Goal: Check status: Check status

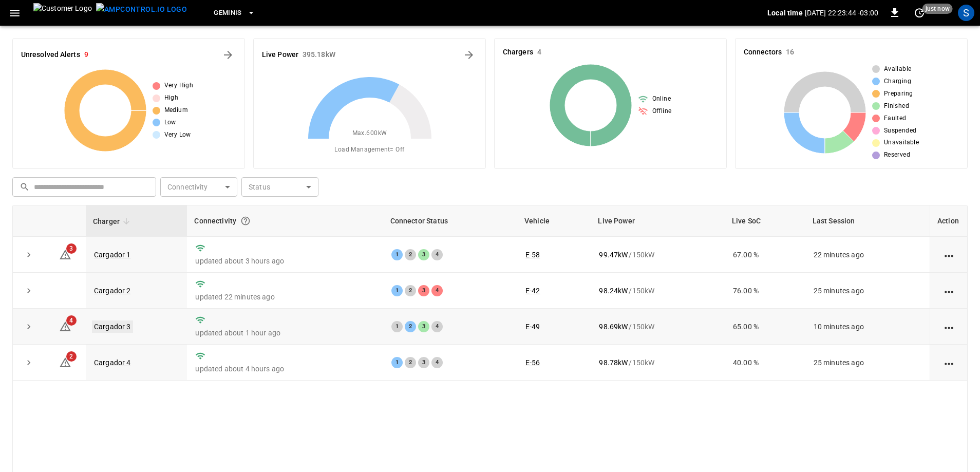
click at [119, 324] on link "Cargador 3" at bounding box center [112, 326] width 41 height 12
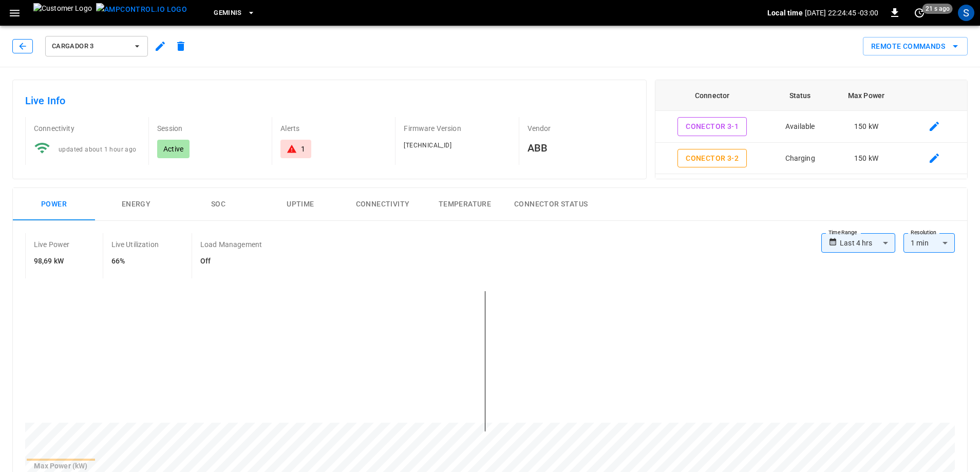
click at [27, 42] on icon "button" at bounding box center [22, 46] width 10 height 10
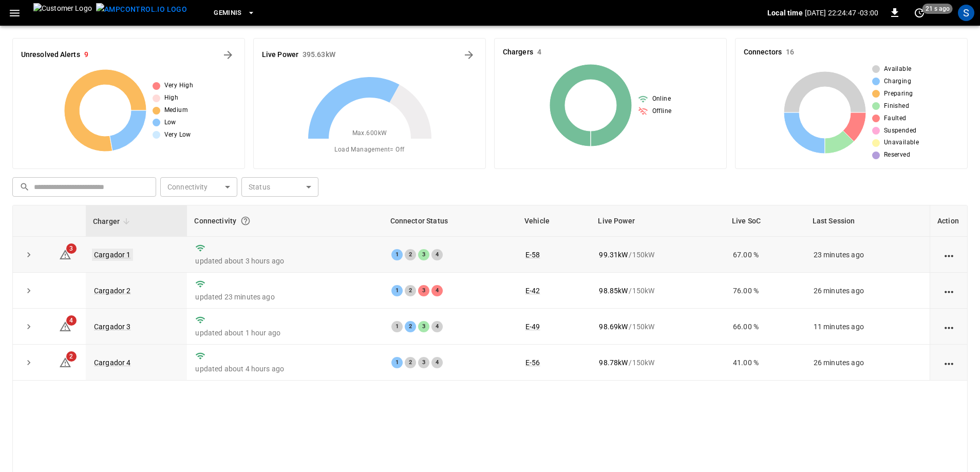
click at [121, 254] on link "Cargador 1" at bounding box center [112, 254] width 41 height 12
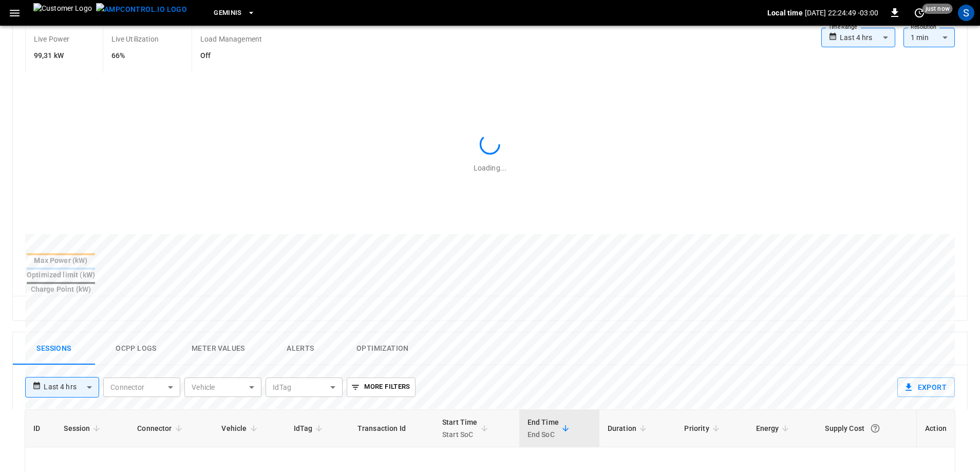
scroll to position [462, 0]
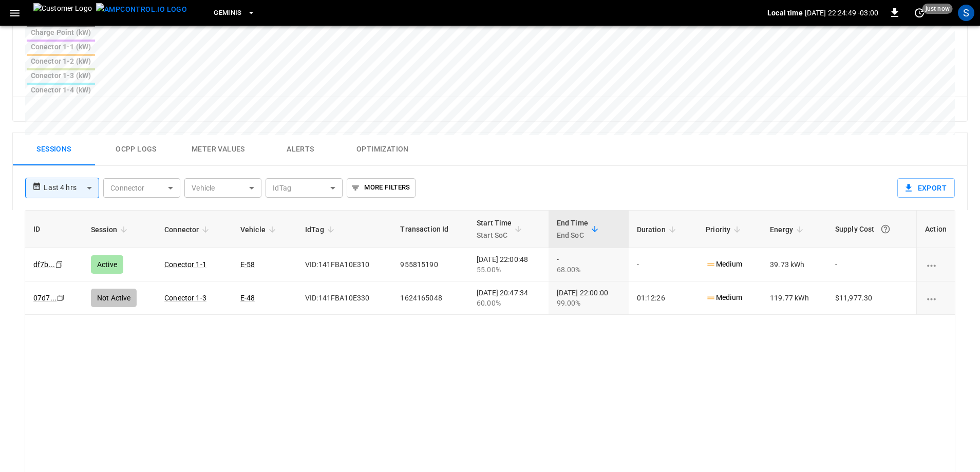
click at [65, 113] on body "**********" at bounding box center [490, 59] width 980 height 1042
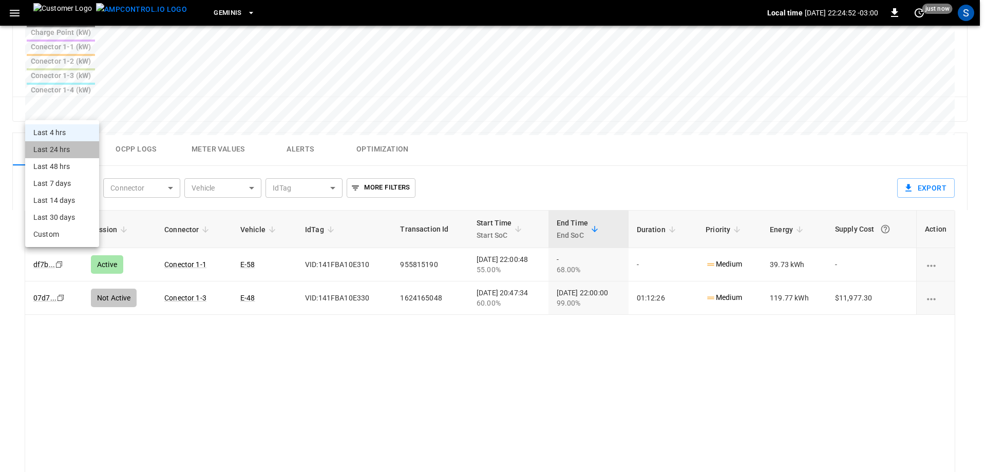
click at [67, 146] on li "Last 24 hrs" at bounding box center [62, 149] width 74 height 17
type input "**********"
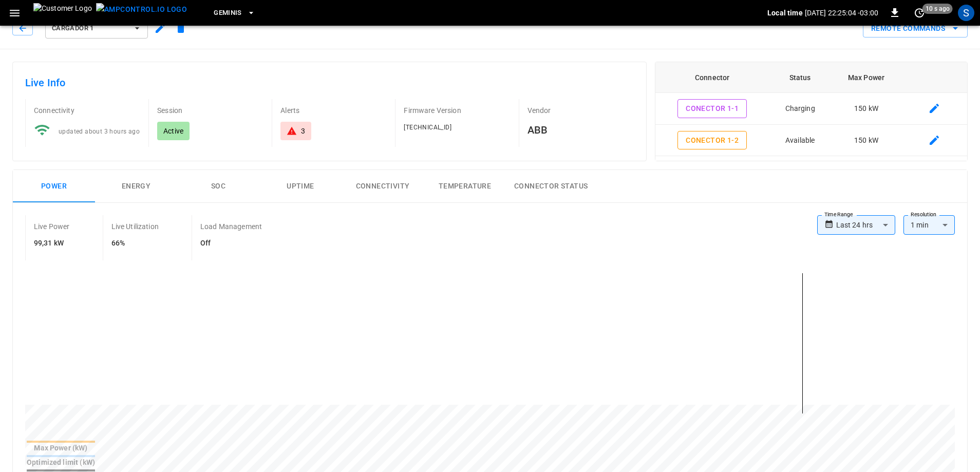
scroll to position [0, 0]
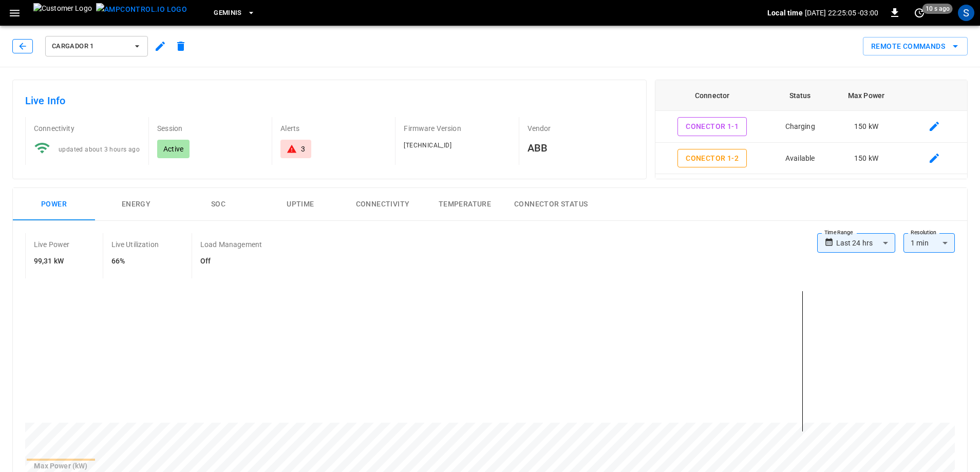
click at [18, 48] on icon "button" at bounding box center [22, 46] width 10 height 10
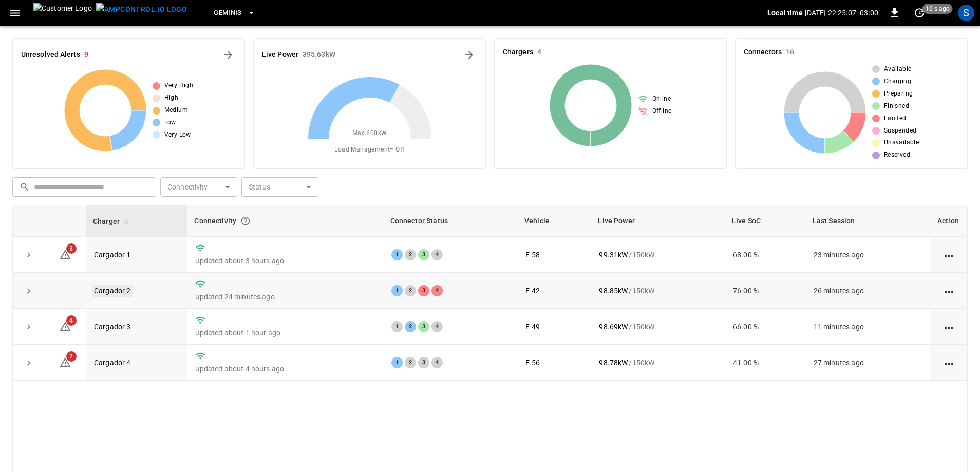
click at [113, 285] on link "Cargador 2" at bounding box center [112, 290] width 41 height 12
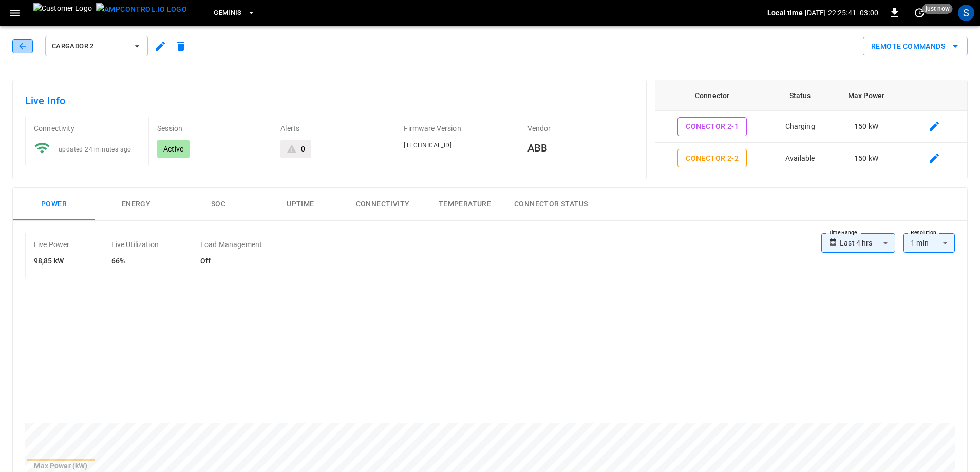
click at [28, 43] on button "button" at bounding box center [22, 46] width 21 height 14
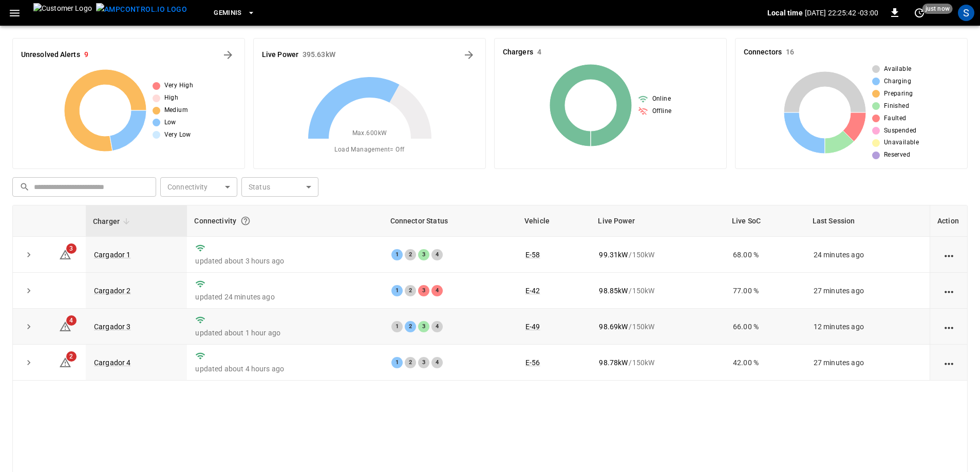
click at [121, 322] on td "Cargador 3" at bounding box center [136, 327] width 101 height 36
click at [120, 326] on link "Cargador 3" at bounding box center [112, 326] width 41 height 12
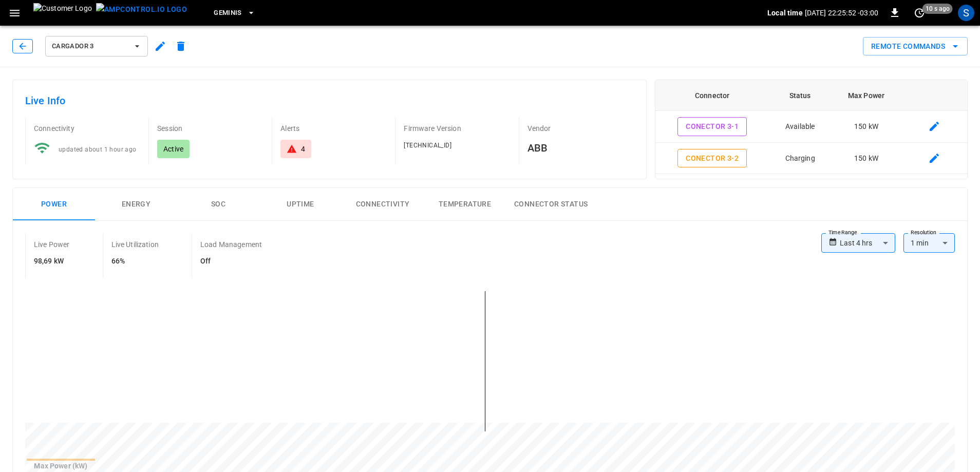
click at [30, 48] on button "button" at bounding box center [22, 46] width 21 height 14
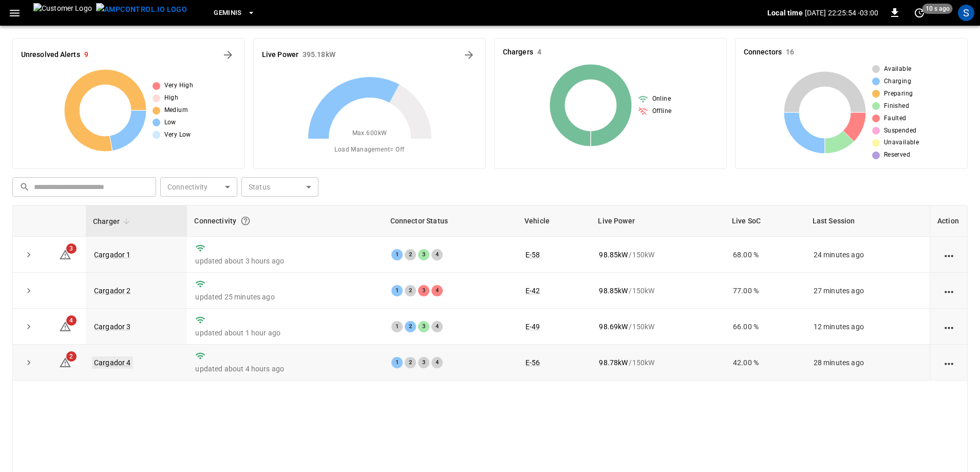
click at [115, 363] on link "Cargador 4" at bounding box center [112, 362] width 41 height 12
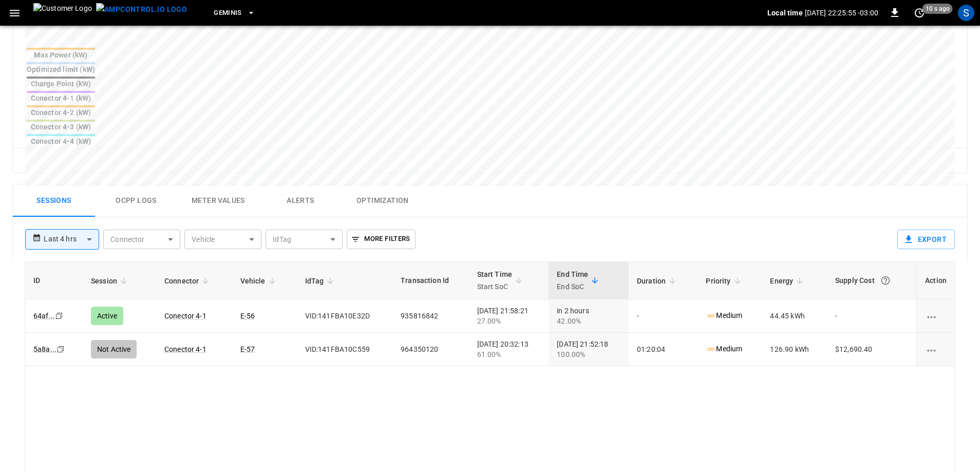
scroll to position [462, 0]
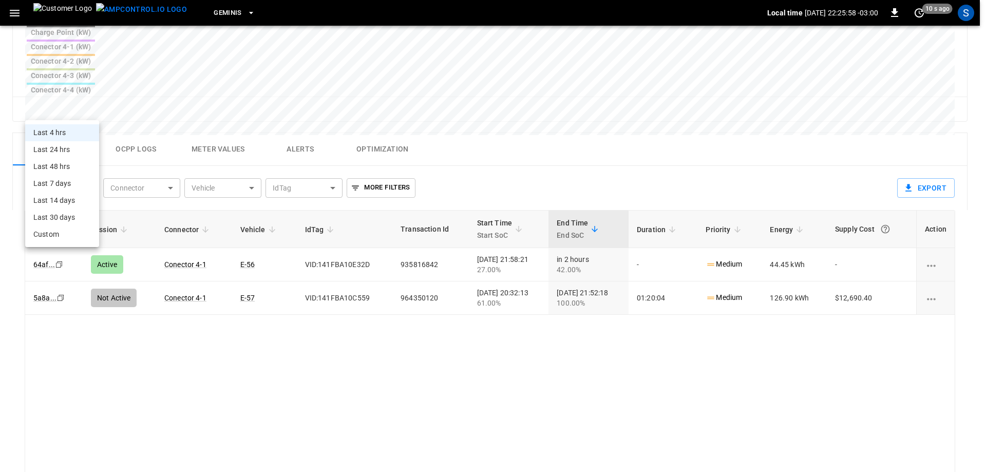
click at [75, 109] on body "**********" at bounding box center [493, 59] width 986 height 1042
click at [70, 145] on li "Last 24 hrs" at bounding box center [62, 149] width 74 height 17
type input "**********"
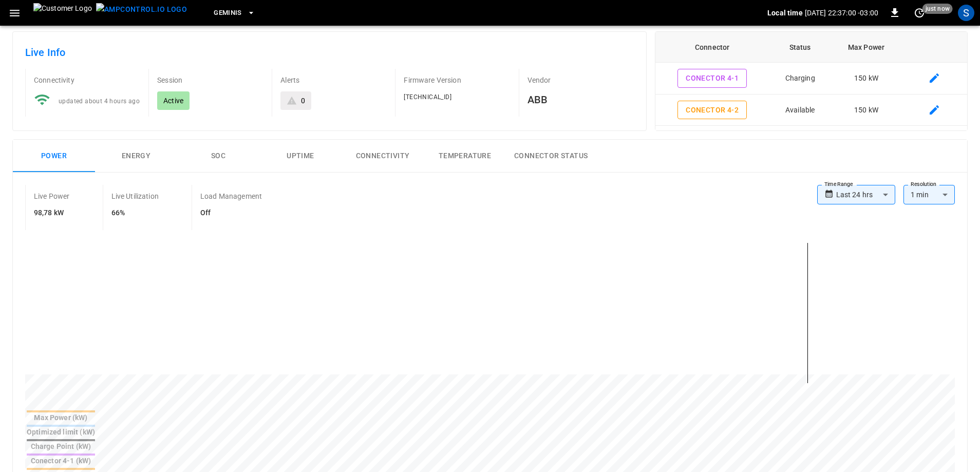
scroll to position [0, 0]
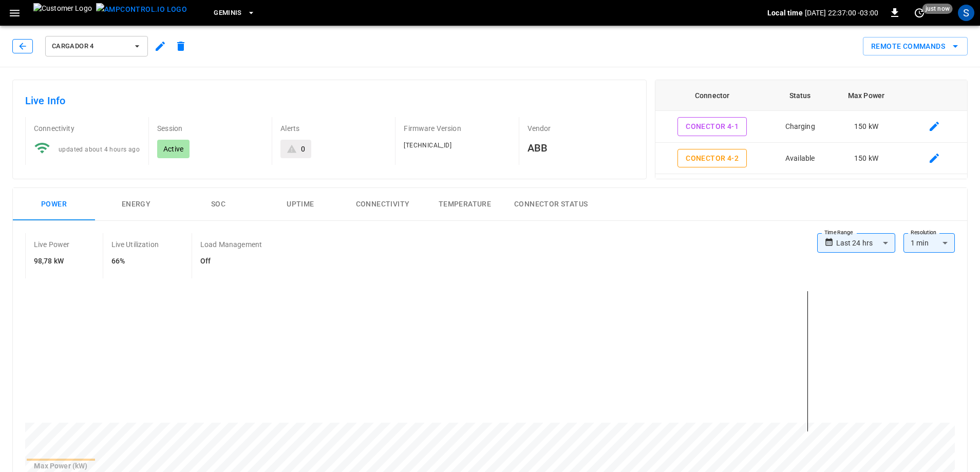
click at [21, 50] on icon "button" at bounding box center [22, 46] width 10 height 10
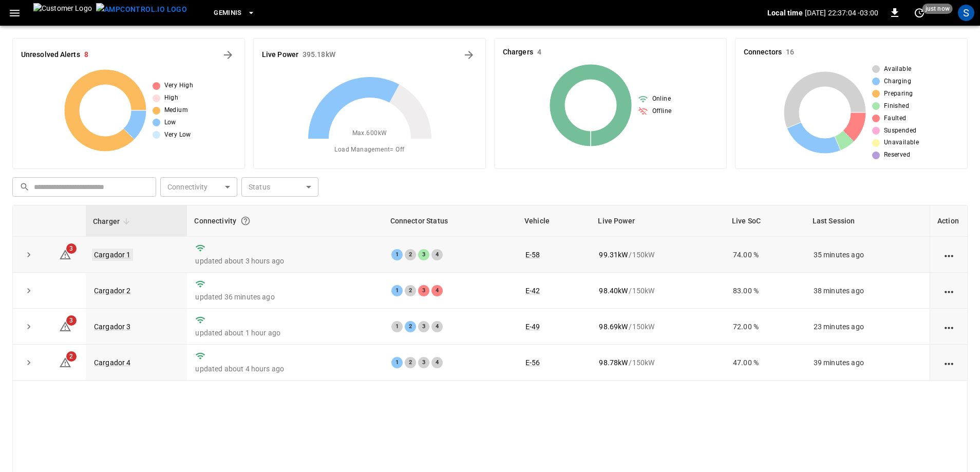
click at [124, 251] on link "Cargador 1" at bounding box center [112, 254] width 41 height 12
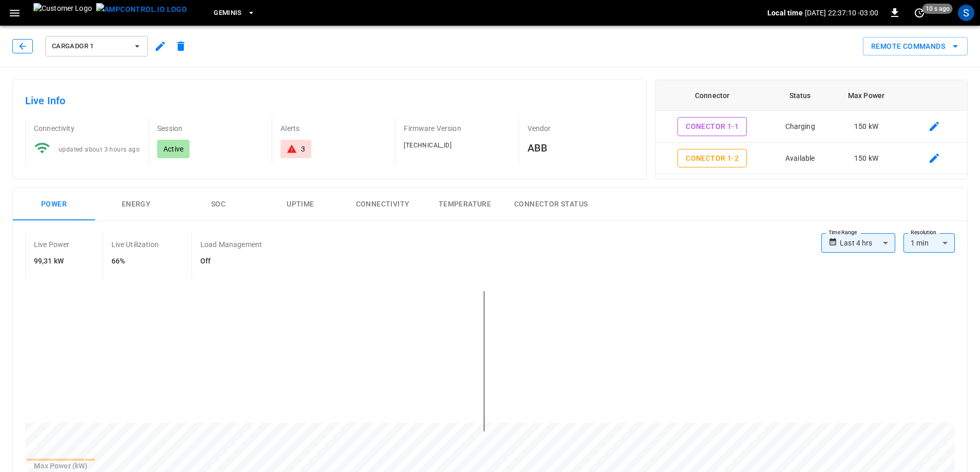
click at [15, 44] on button "button" at bounding box center [22, 46] width 21 height 14
